Goal: Task Accomplishment & Management: Manage account settings

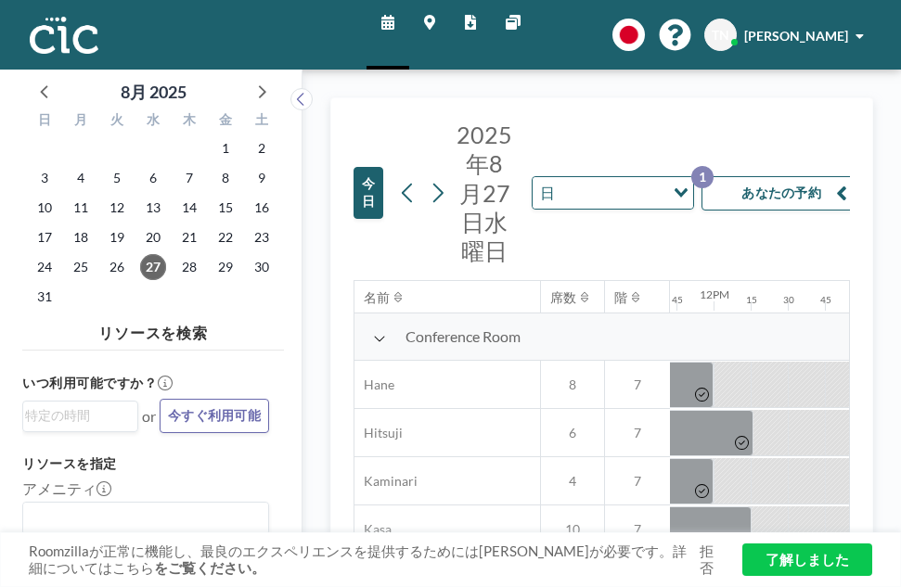
scroll to position [0, 2190]
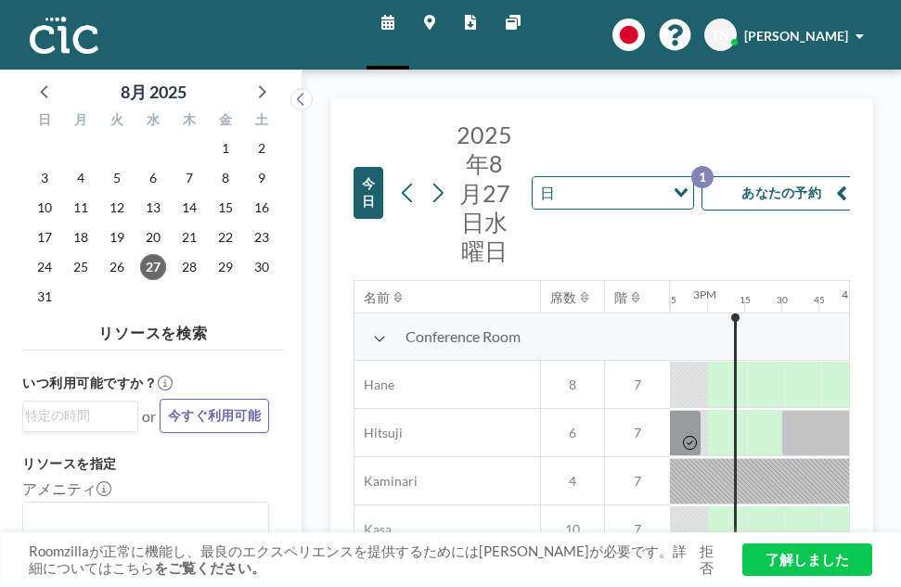
click at [794, 203] on button "あなたの予約 1" at bounding box center [794, 193] width 186 height 34
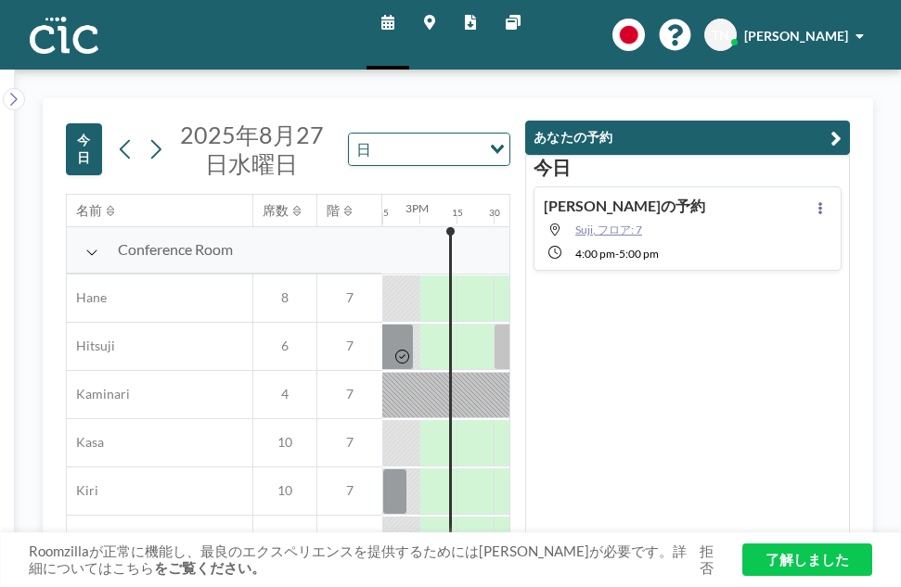
click at [624, 236] on span "Suji, フロア: 7" at bounding box center [608, 230] width 67 height 14
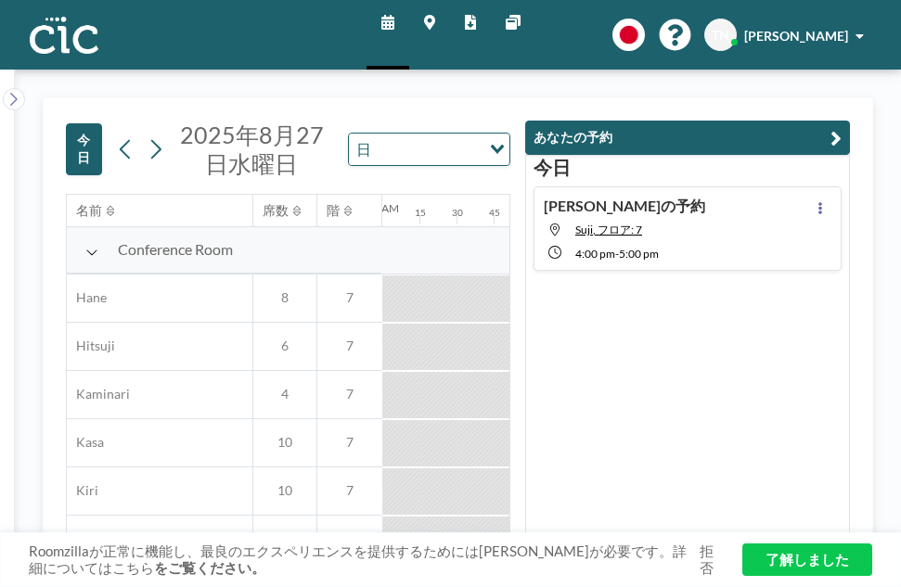
scroll to position [0, 335]
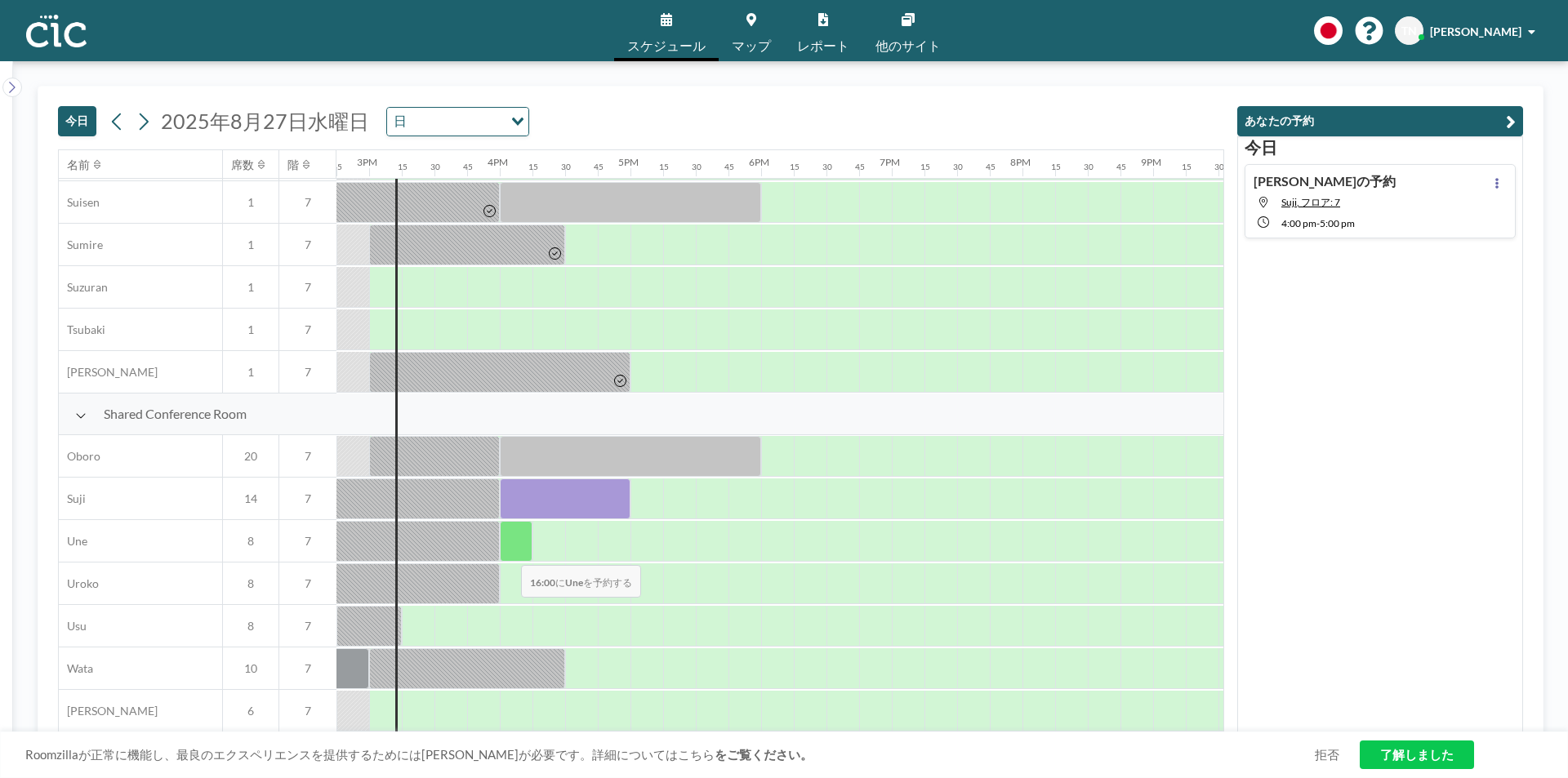
scroll to position [980, 1928]
click at [561, 495] on div at bounding box center [565, 499] width 130 height 40
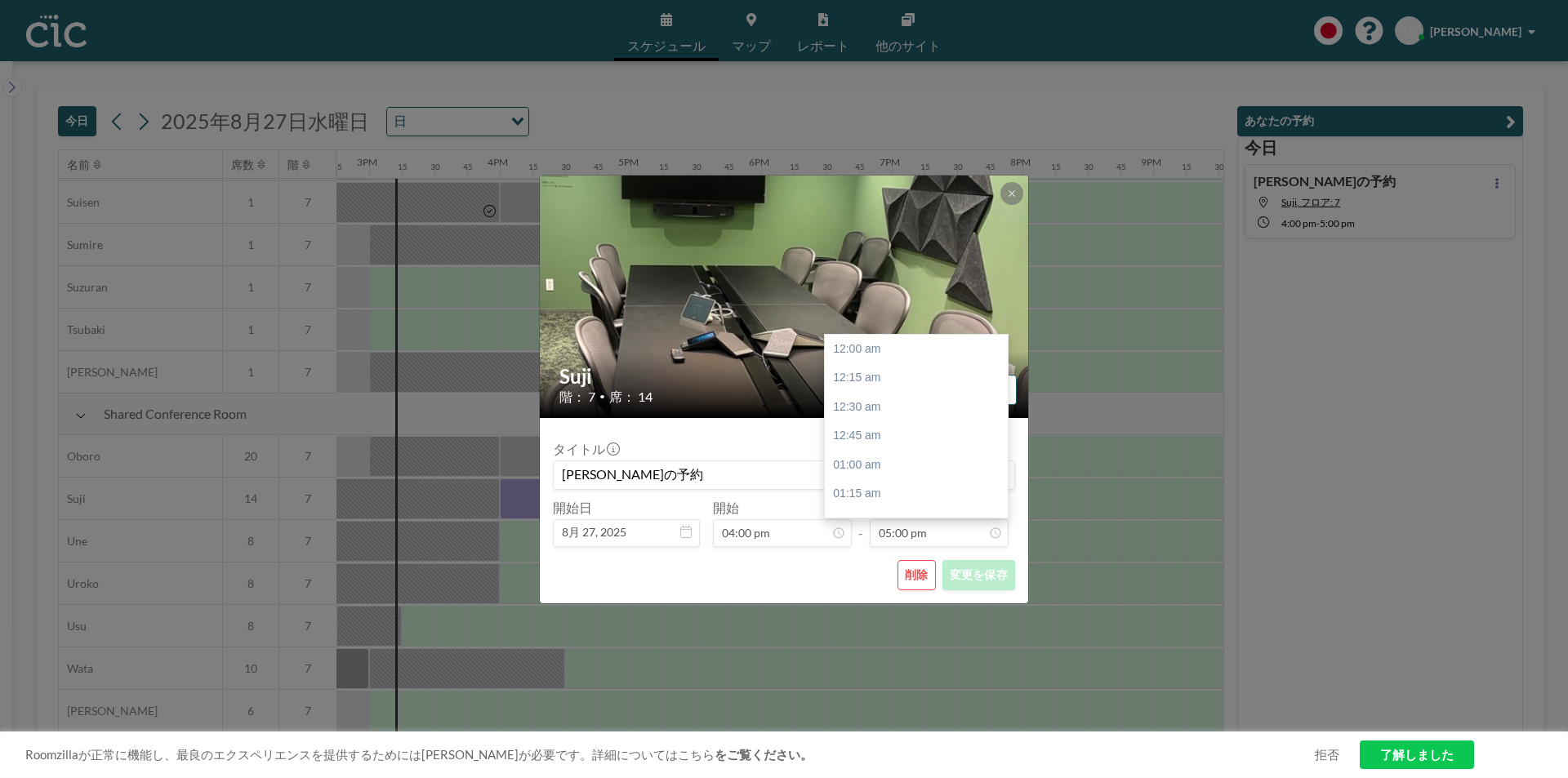
scroll to position [1976, 0]
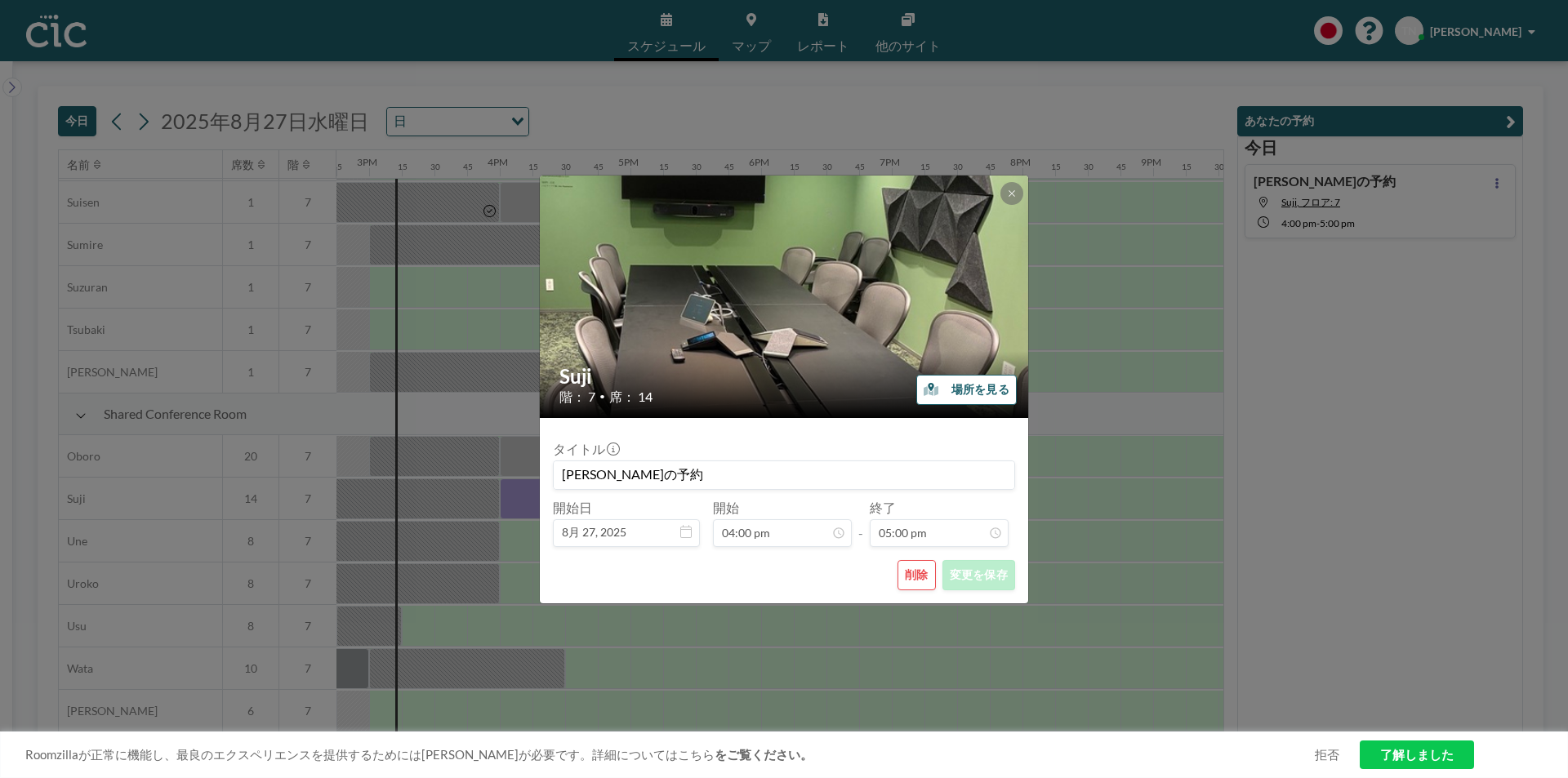
click at [909, 579] on button "削除" at bounding box center [917, 575] width 39 height 30
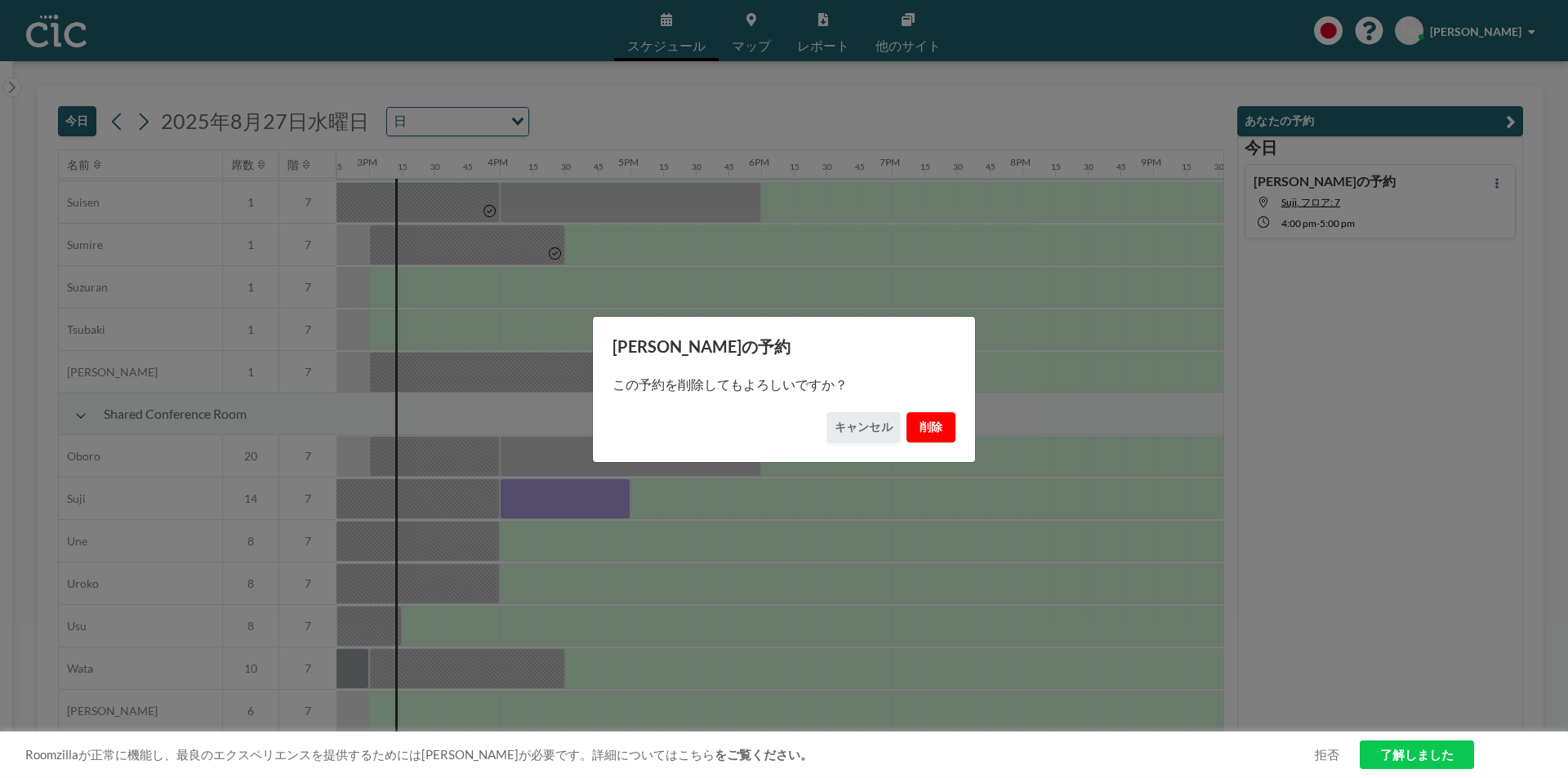
click at [925, 429] on button "削除" at bounding box center [931, 428] width 49 height 30
